Goal: Transaction & Acquisition: Purchase product/service

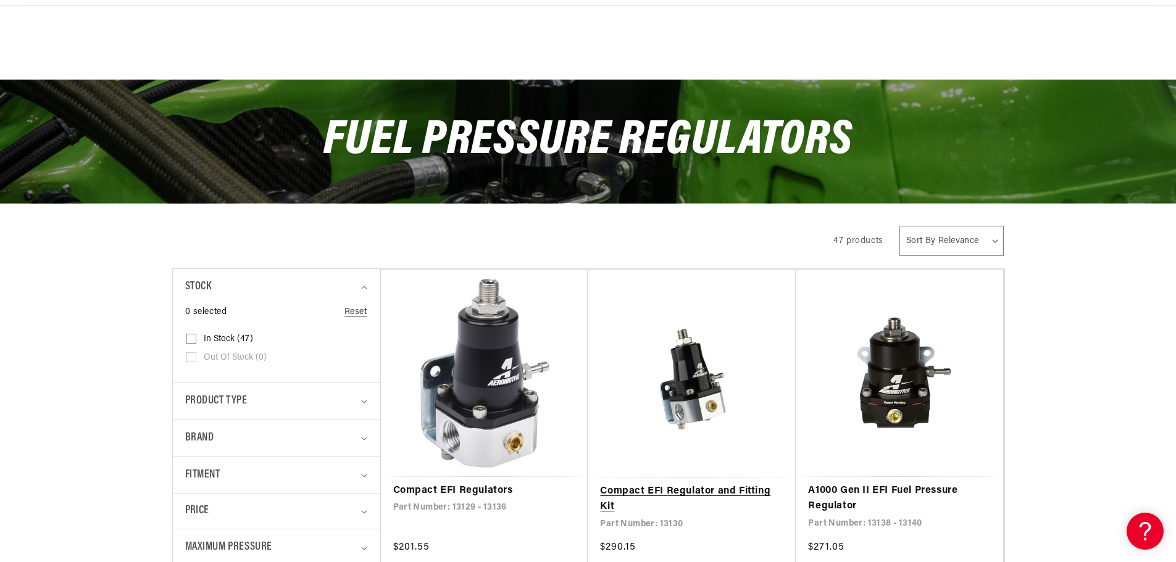
scroll to position [185, 0]
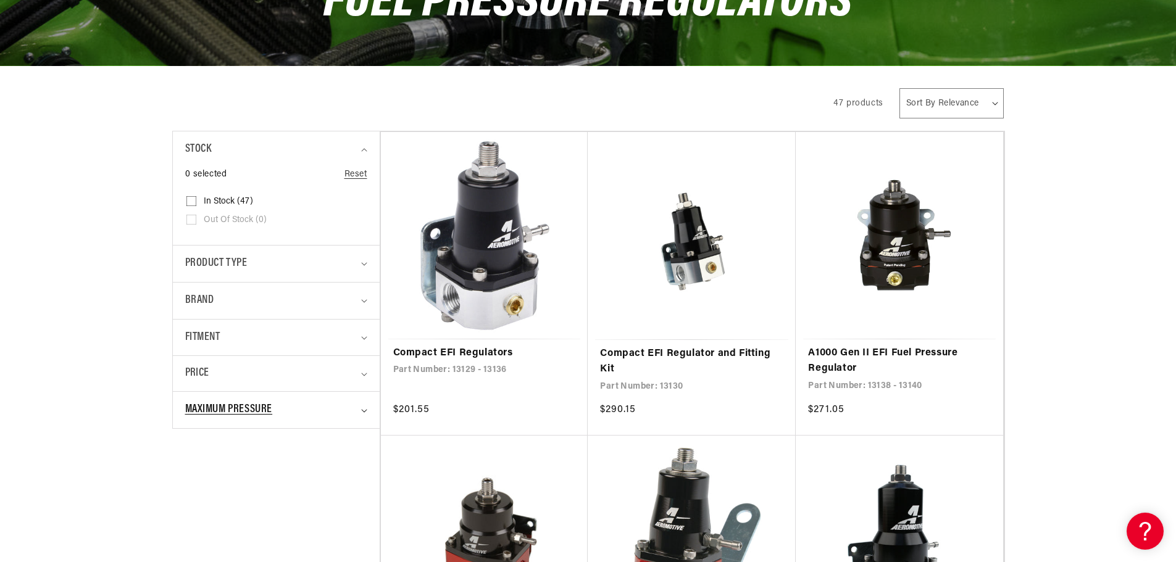
click at [233, 407] on span "Maximum Pressure" at bounding box center [229, 410] width 88 height 18
click at [218, 515] on span "10 PSI (4)" at bounding box center [222, 518] width 37 height 11
click at [196, 515] on input "10 PSI (4) 10 PSI (4 products)" at bounding box center [191, 520] width 10 height 10
checkbox input "true"
click at [220, 499] on span "9 PSI (1)" at bounding box center [220, 499] width 32 height 11
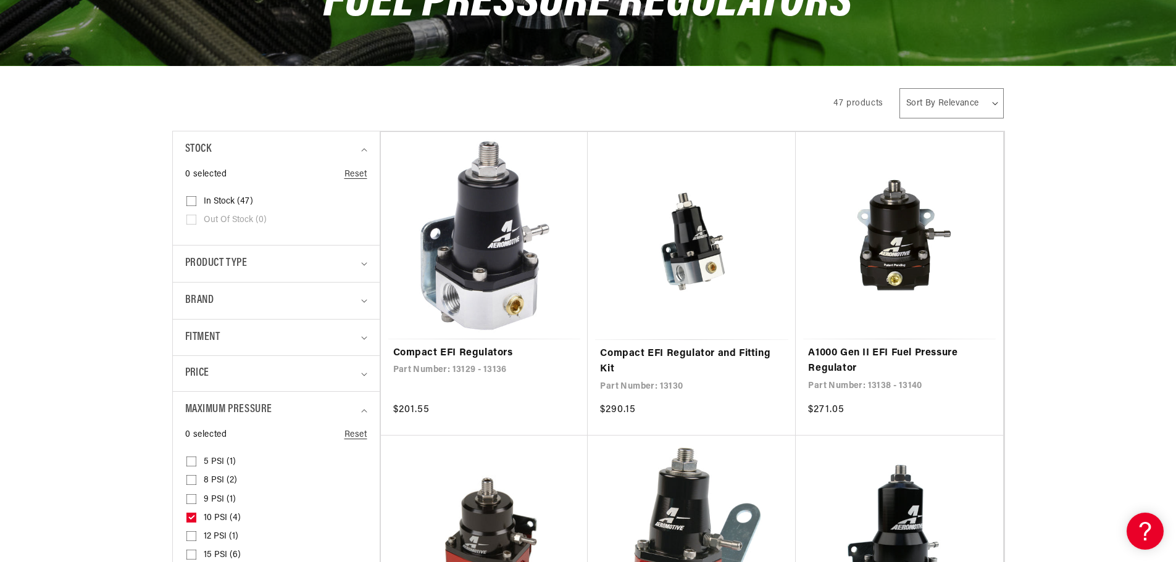
click at [196, 499] on input "9 PSI (1) 9 PSI (1 product)" at bounding box center [191, 502] width 10 height 10
checkbox input "true"
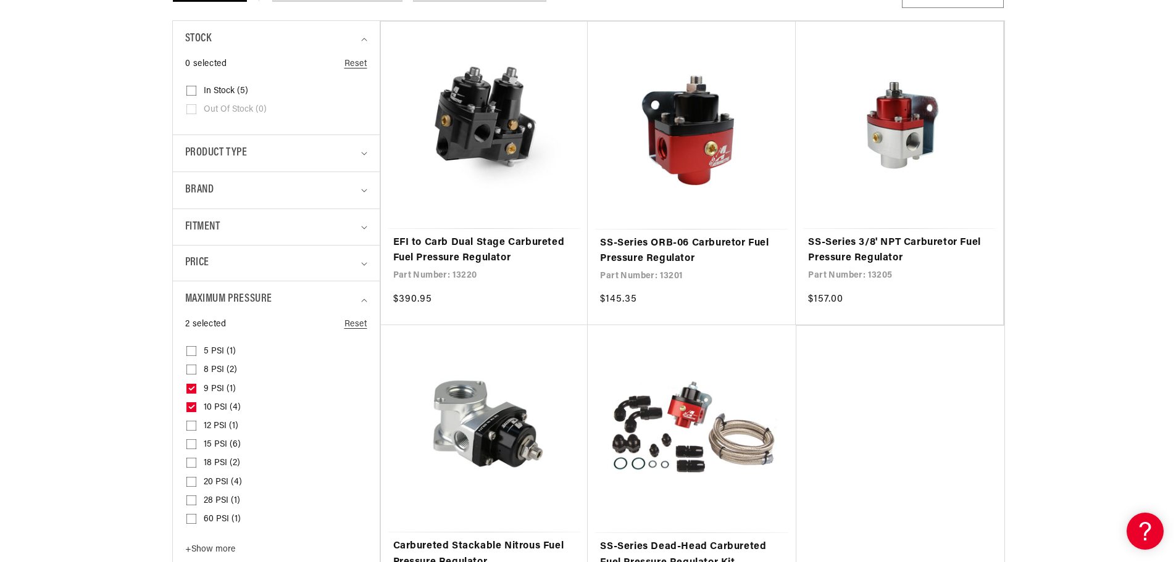
scroll to position [370, 0]
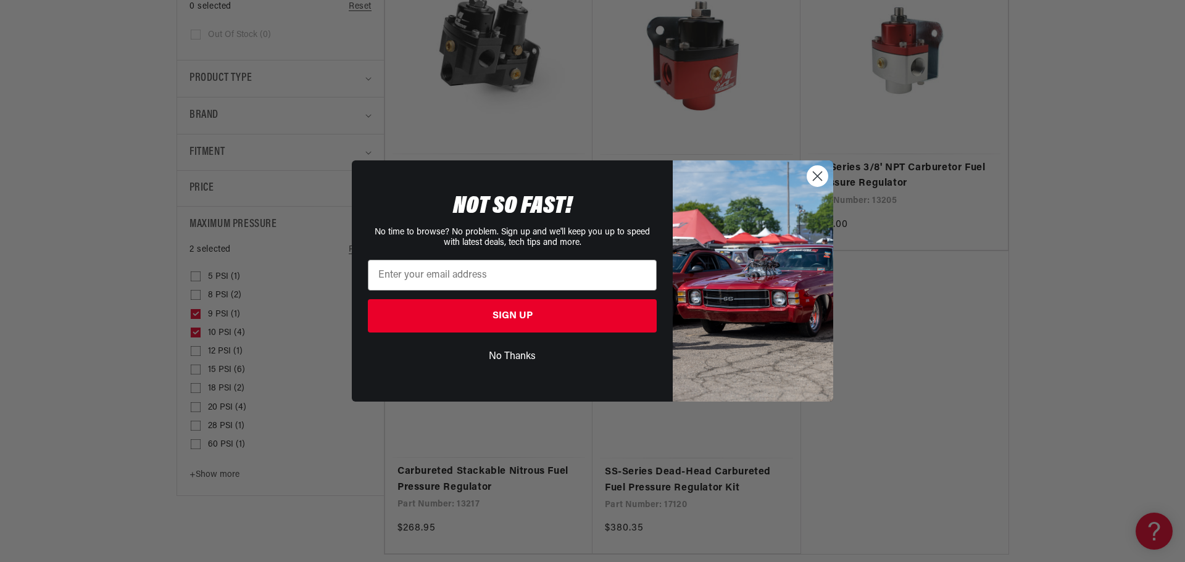
click at [819, 175] on icon "Close dialog" at bounding box center [818, 176] width 9 height 9
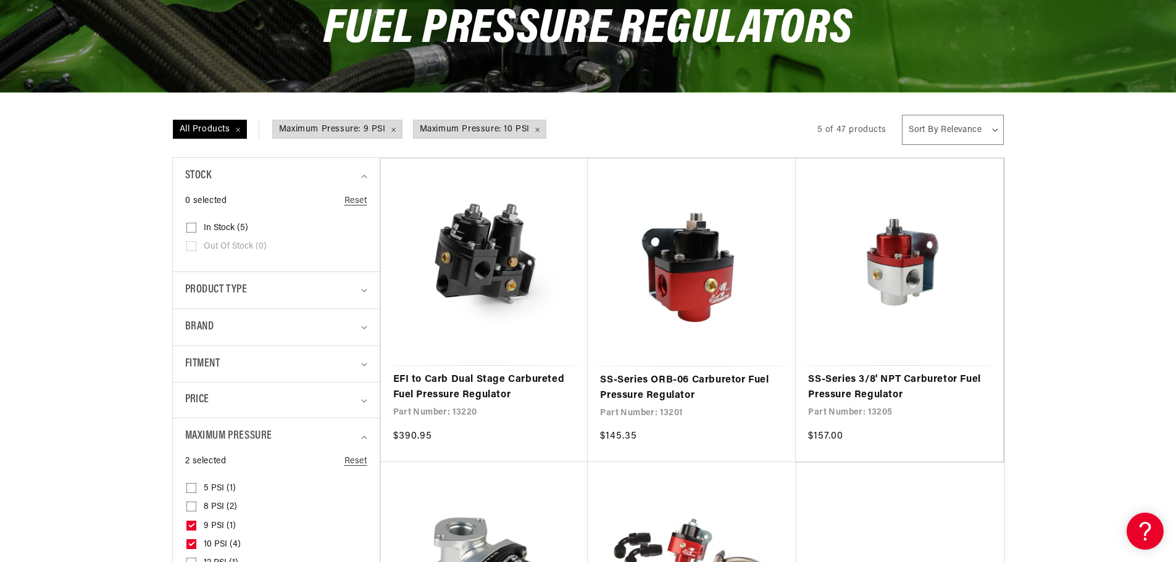
scroll to position [185, 0]
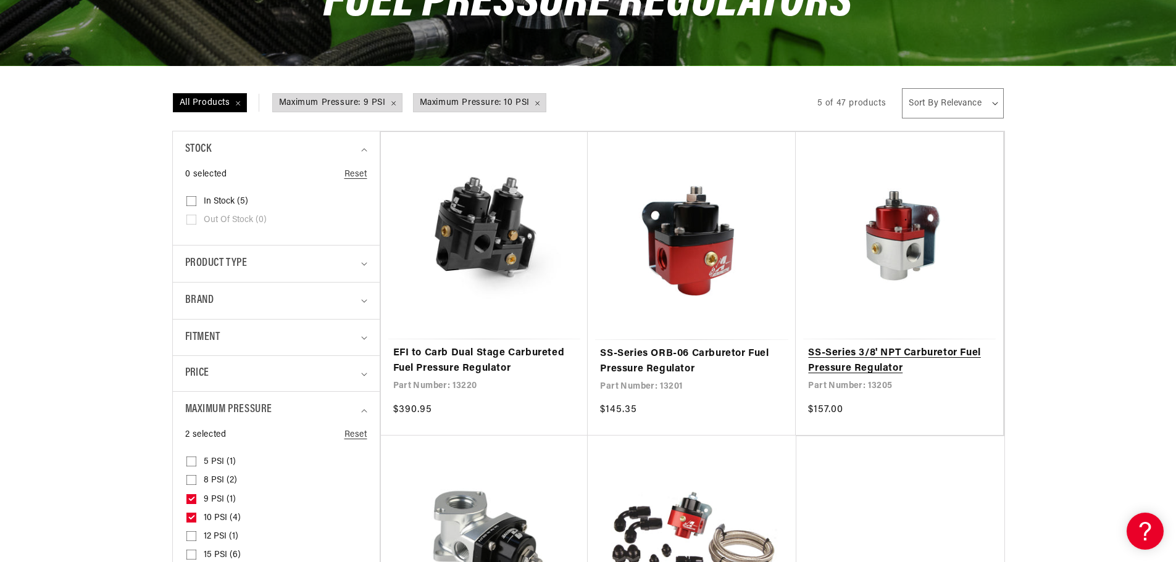
click at [865, 352] on link "SS-Series 3/8' NPT Carburetor Fuel Pressure Regulator" at bounding box center [899, 361] width 183 height 31
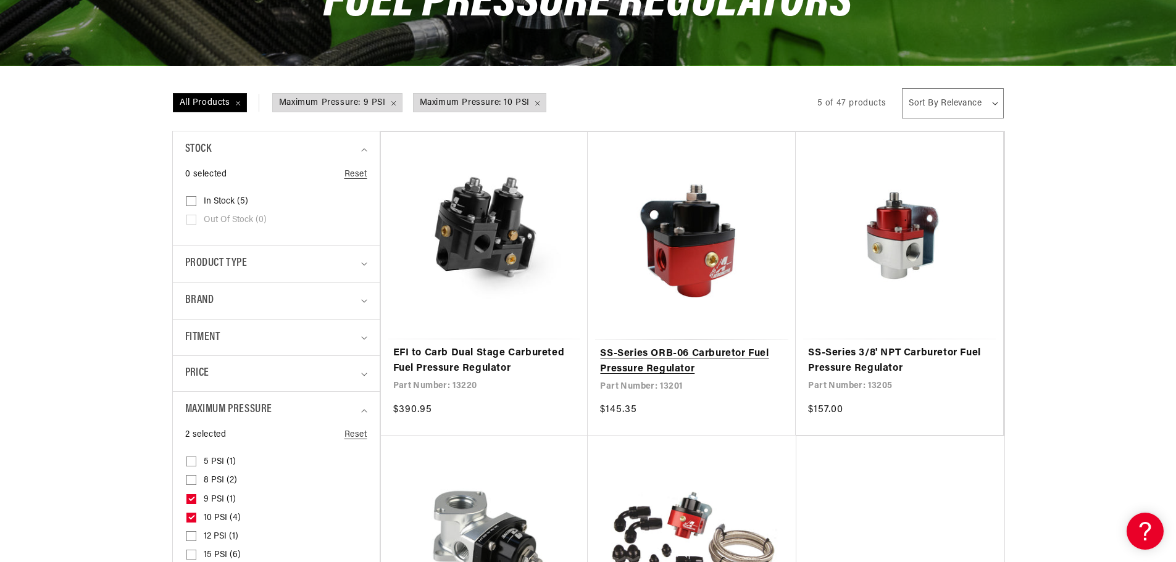
click at [693, 346] on link "SS-Series ORB-06 Carburetor Fuel Pressure Regulator" at bounding box center [691, 361] width 183 height 31
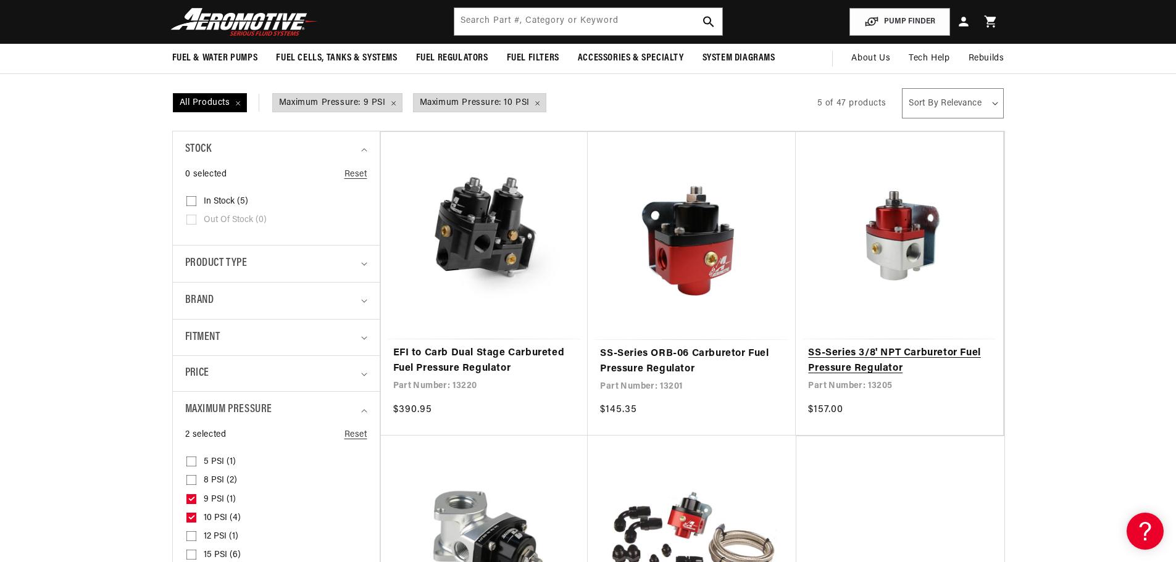
click at [893, 346] on link "SS-Series 3/8' NPT Carburetor Fuel Pressure Regulator" at bounding box center [899, 361] width 183 height 31
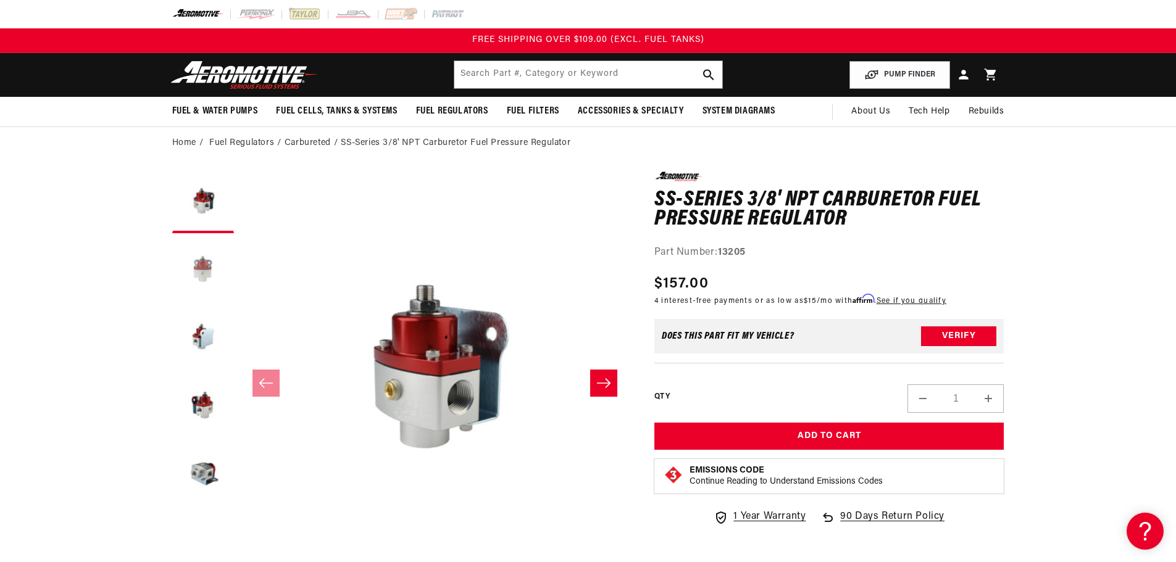
click at [196, 264] on button "Load image 2 in gallery view" at bounding box center [203, 270] width 62 height 62
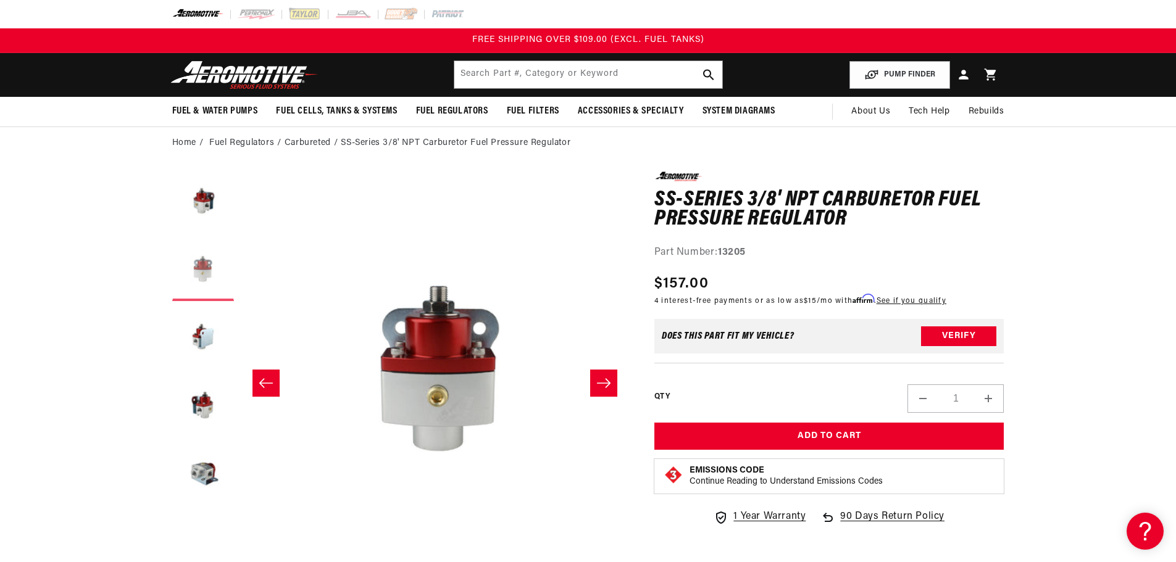
scroll to position [0, 389]
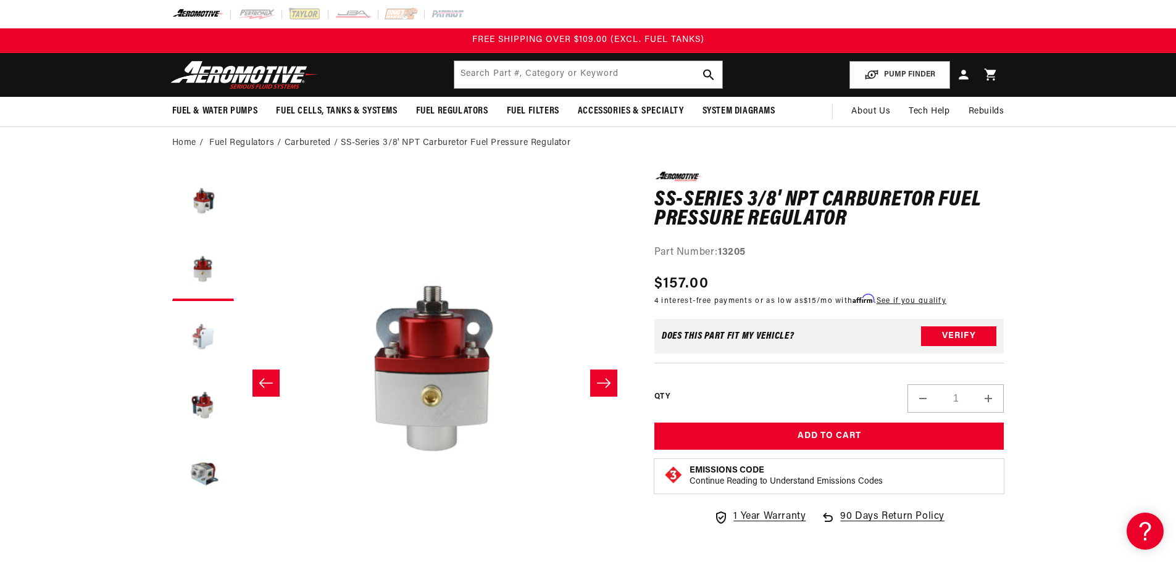
click at [202, 334] on button "Load image 3 in gallery view" at bounding box center [203, 338] width 62 height 62
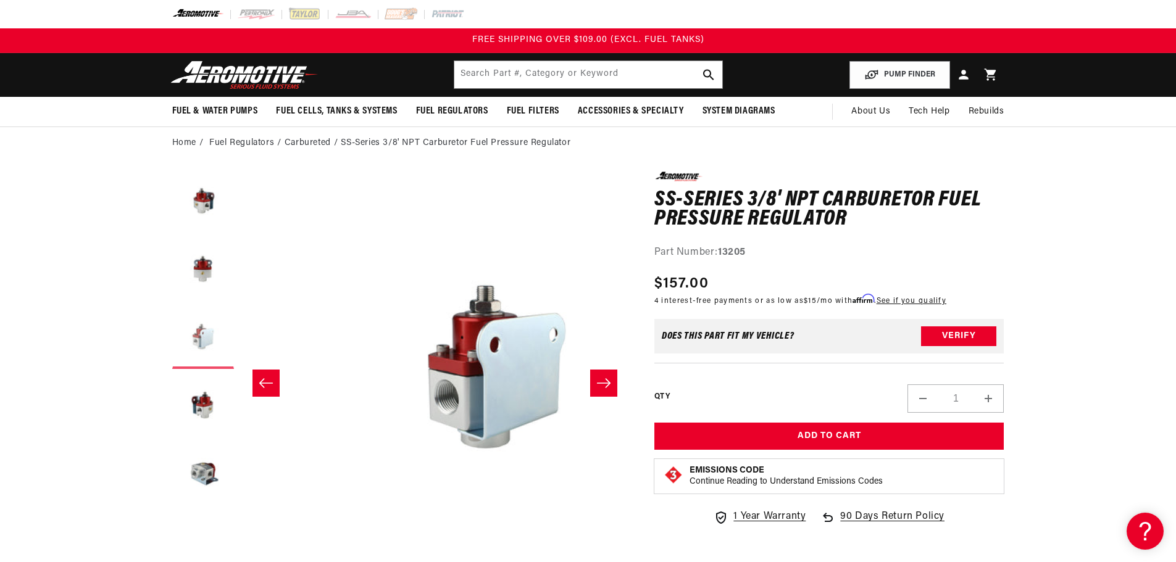
scroll to position [0, 780]
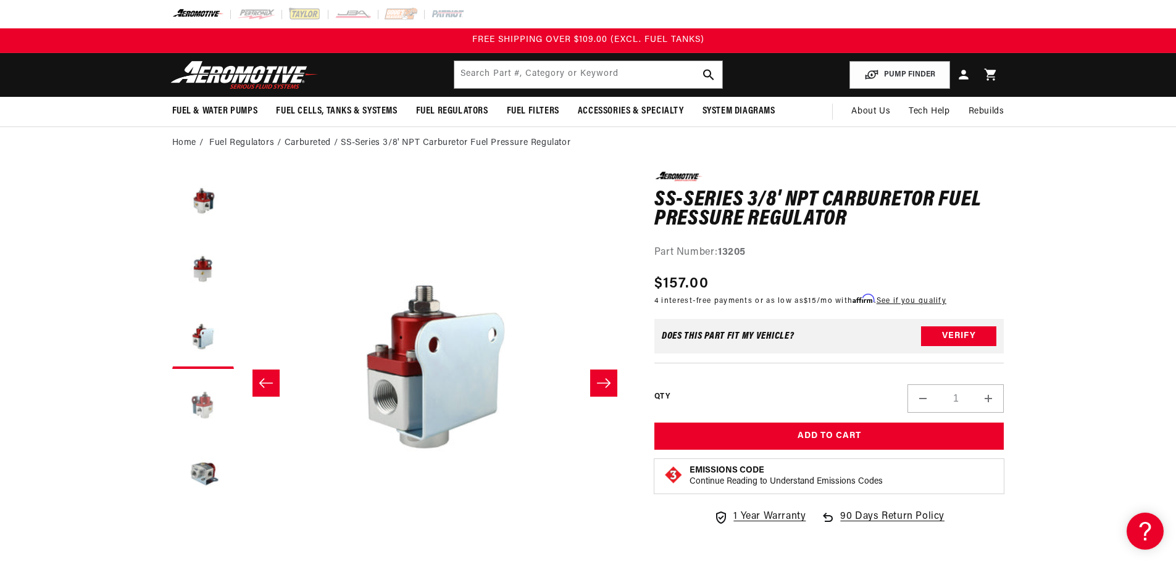
click at [202, 391] on button "Load image 4 in gallery view" at bounding box center [203, 406] width 62 height 62
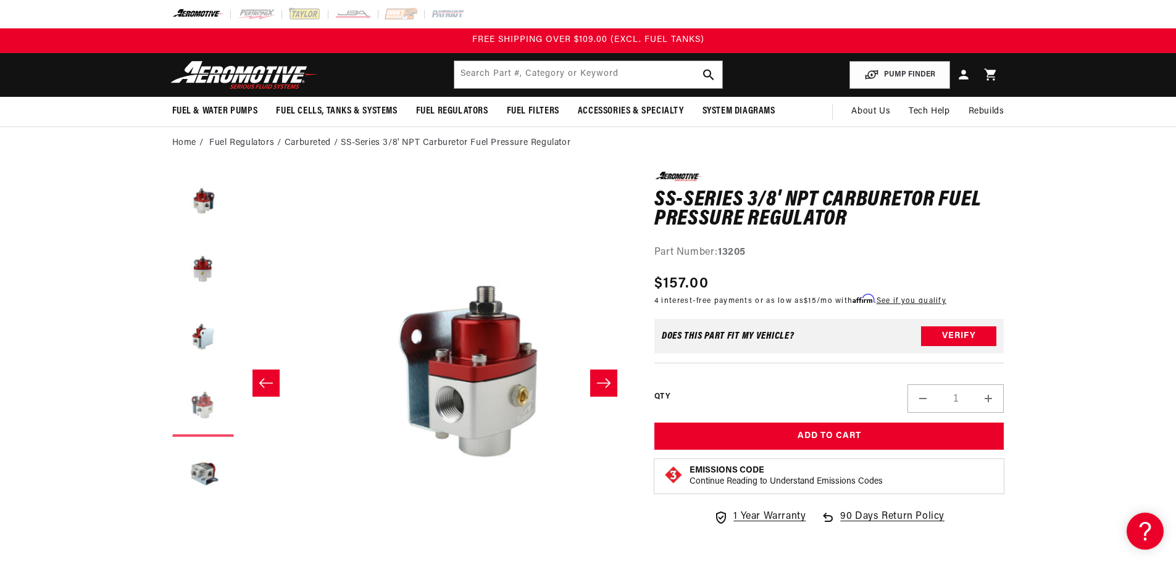
scroll to position [0, 1169]
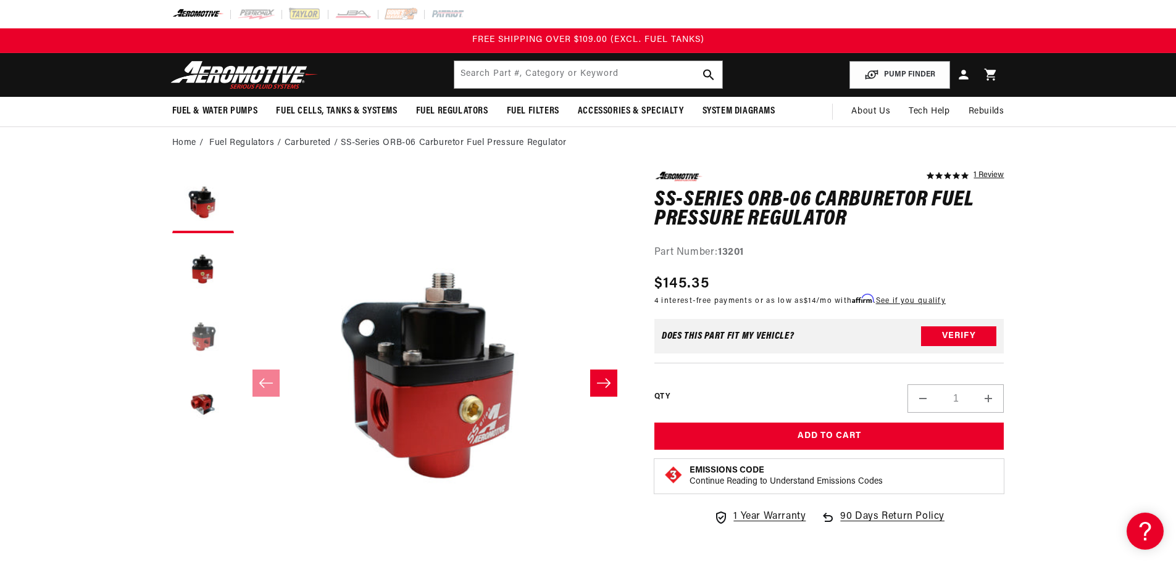
click at [204, 342] on button "Load image 3 in gallery view" at bounding box center [203, 338] width 62 height 62
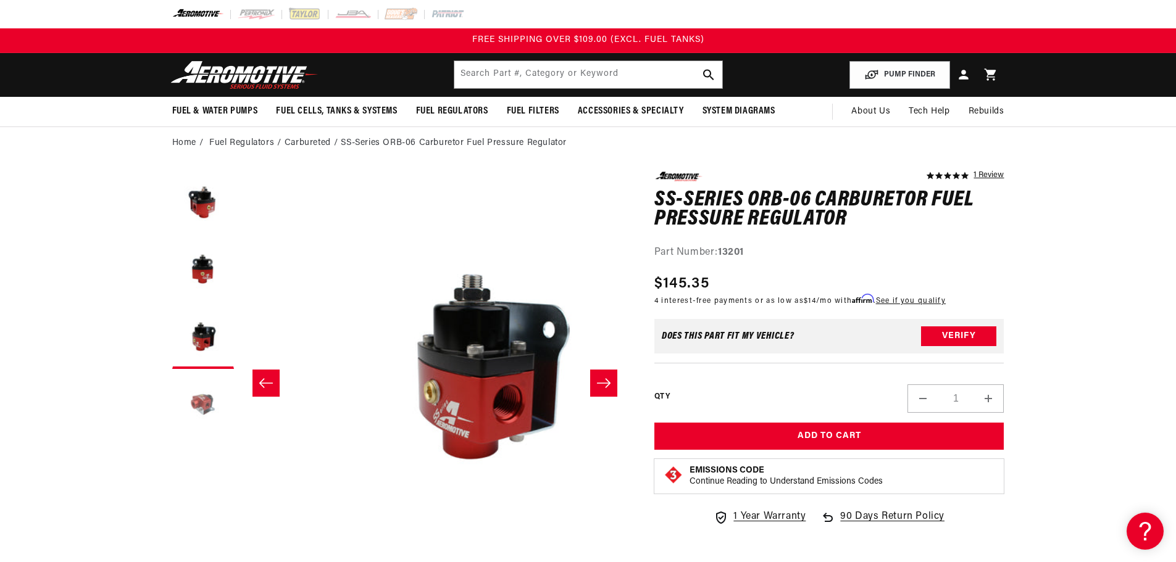
scroll to position [0, 780]
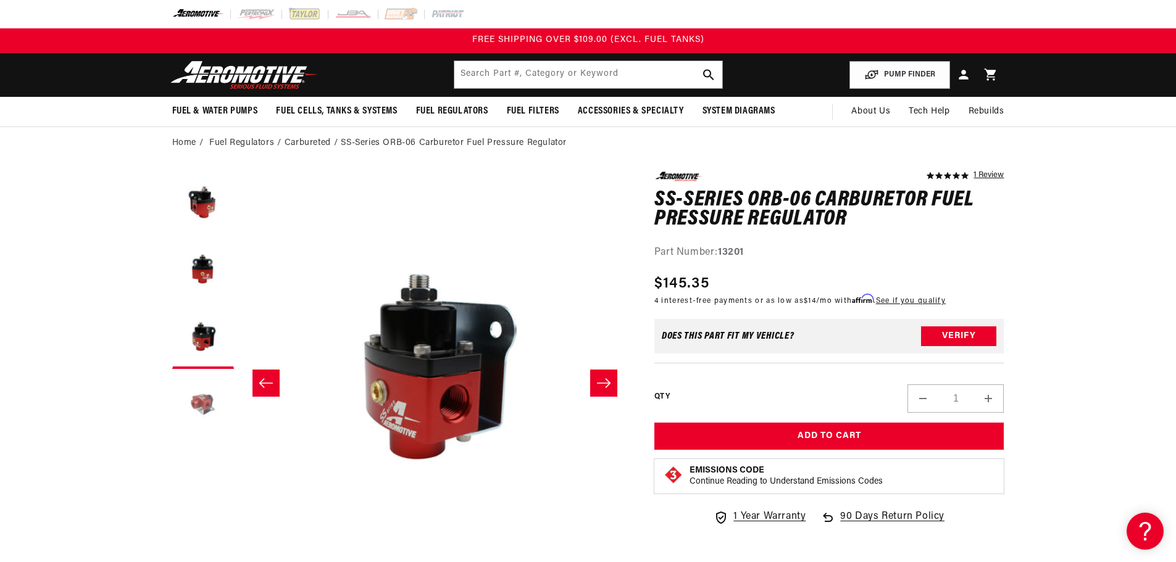
click at [201, 398] on button "Load image 4 in gallery view" at bounding box center [203, 406] width 62 height 62
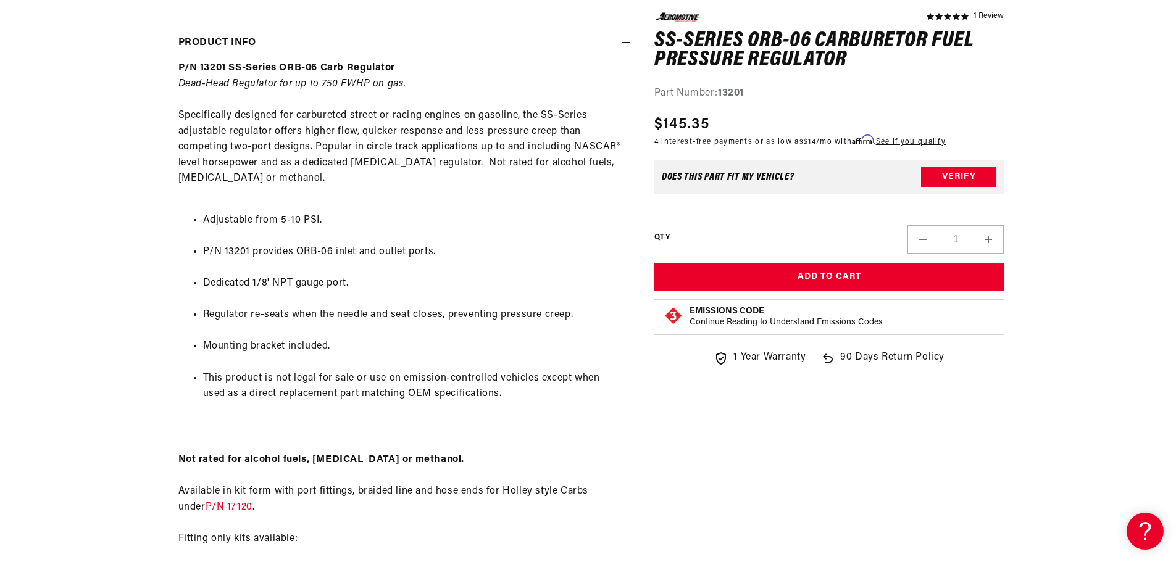
scroll to position [617, 0]
